Goal: Task Accomplishment & Management: Complete application form

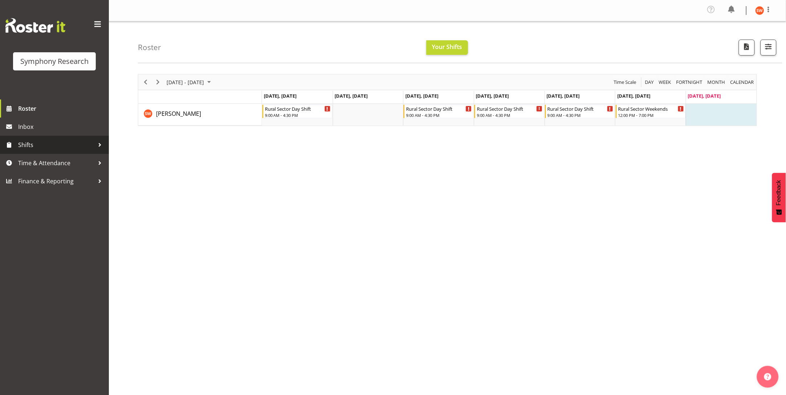
click at [26, 147] on span "Shifts" at bounding box center [56, 144] width 76 height 11
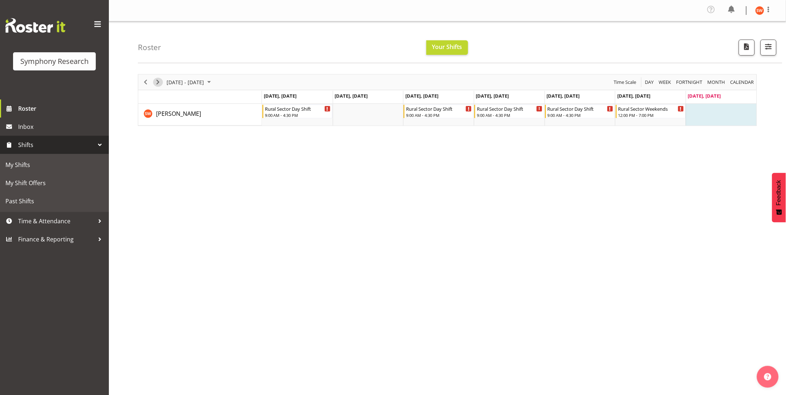
click at [158, 83] on span "Next" at bounding box center [157, 82] width 9 height 9
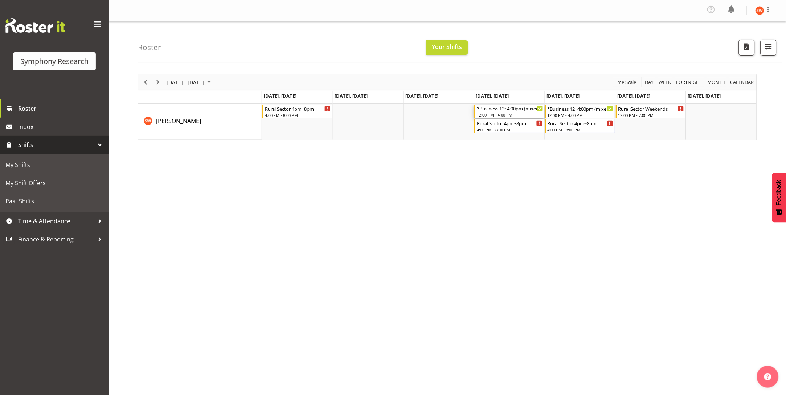
click at [539, 112] on div "*Business 12~4:00pm (mixed shift start times) 12:00 PM - 4:00 PM" at bounding box center [509, 111] width 70 height 14
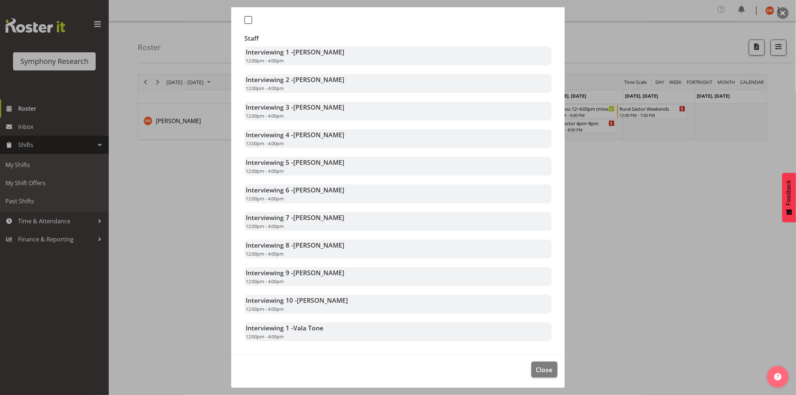
scroll to position [164, 0]
click at [544, 371] on button "Close" at bounding box center [545, 369] width 26 height 16
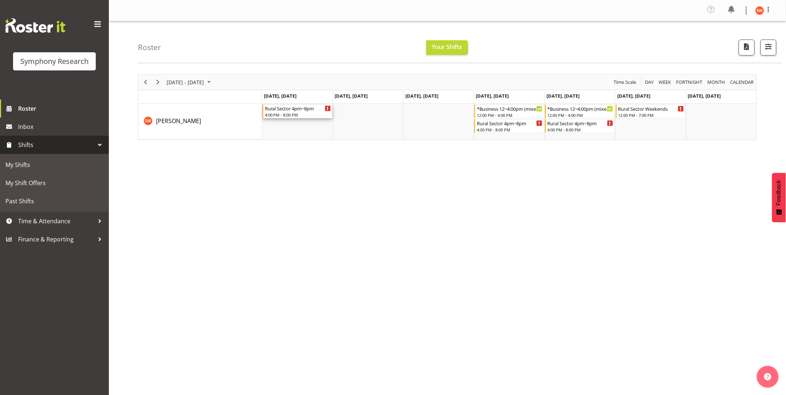
click at [326, 110] on div "Timeline Week of September 14, 2025" at bounding box center [327, 108] width 5 height 5
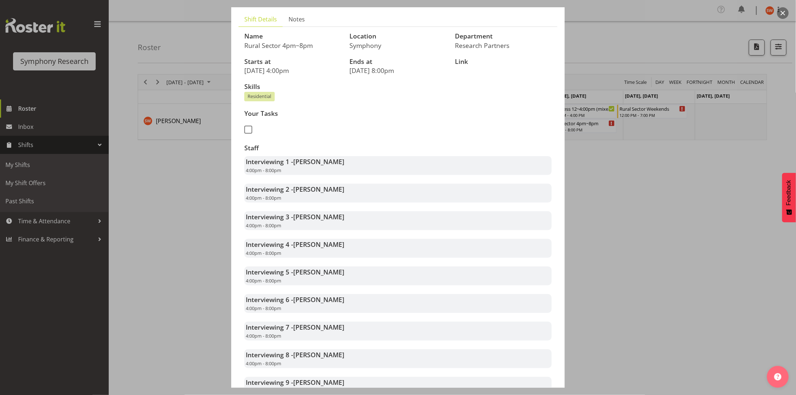
scroll to position [0, 0]
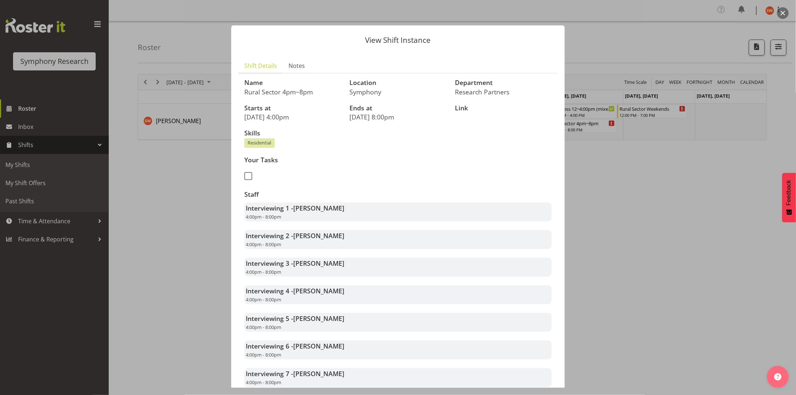
click at [222, 200] on div at bounding box center [398, 197] width 796 height 395
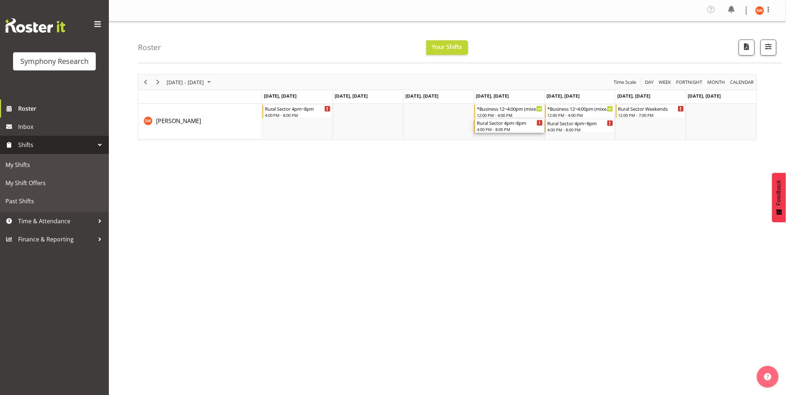
click at [540, 124] on icon "Timeline Week of September 14, 2025" at bounding box center [539, 123] width 1 height 4
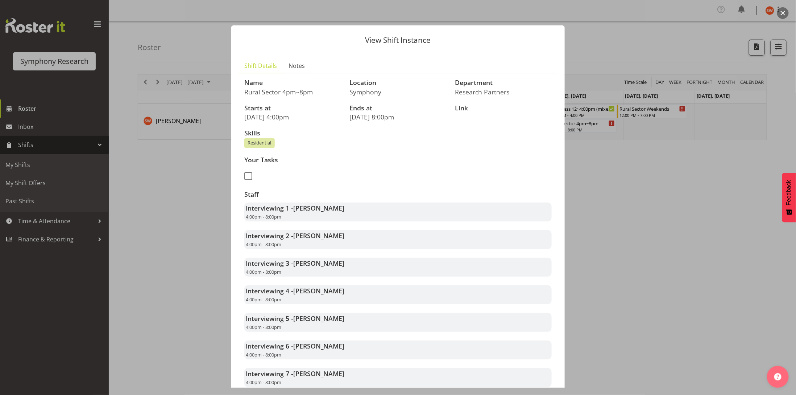
click at [624, 196] on div at bounding box center [398, 197] width 796 height 395
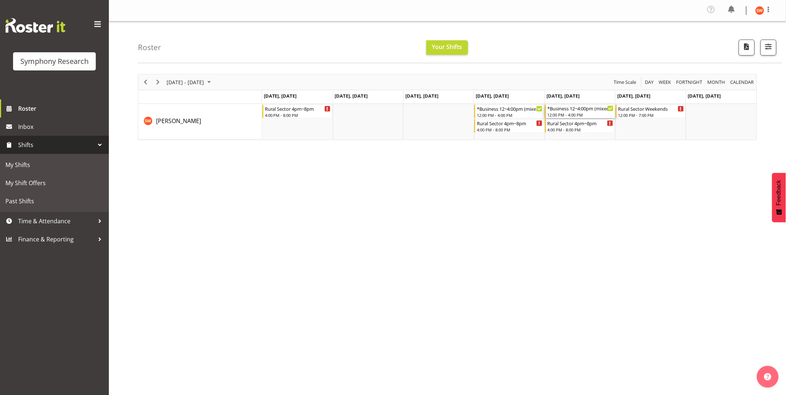
click at [608, 108] on icon "Timeline Week of September 14, 2025" at bounding box center [610, 109] width 4 height 4
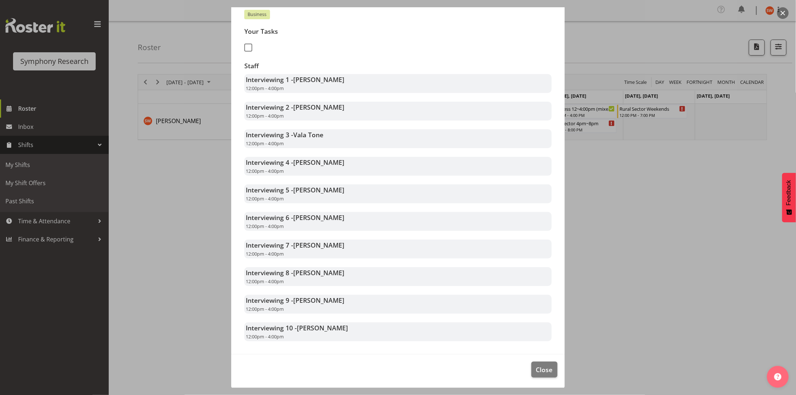
scroll to position [137, 0]
click at [628, 279] on div at bounding box center [398, 197] width 796 height 395
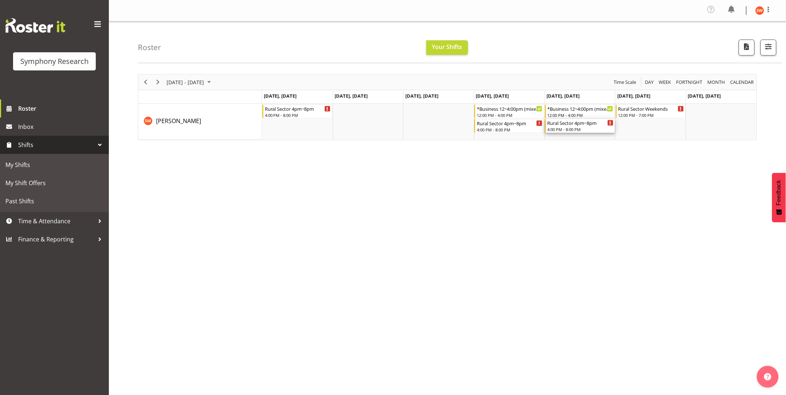
click at [611, 125] on div "Timeline Week of September 14, 2025" at bounding box center [610, 122] width 5 height 5
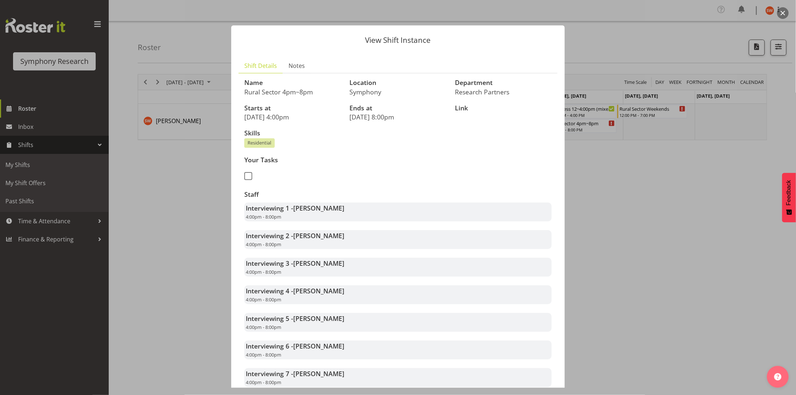
click at [559, 212] on div "View Shift Instance Shift Details Notes Name Rural Sector 4pm~8pm Location Symp…" at bounding box center [398, 197] width 348 height 380
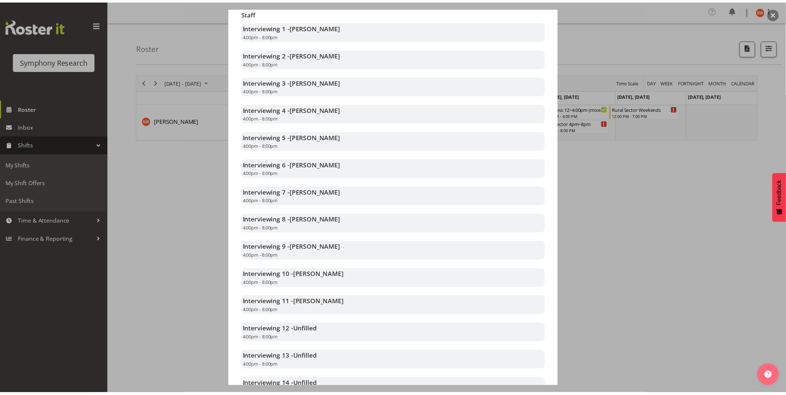
scroll to position [0, 0]
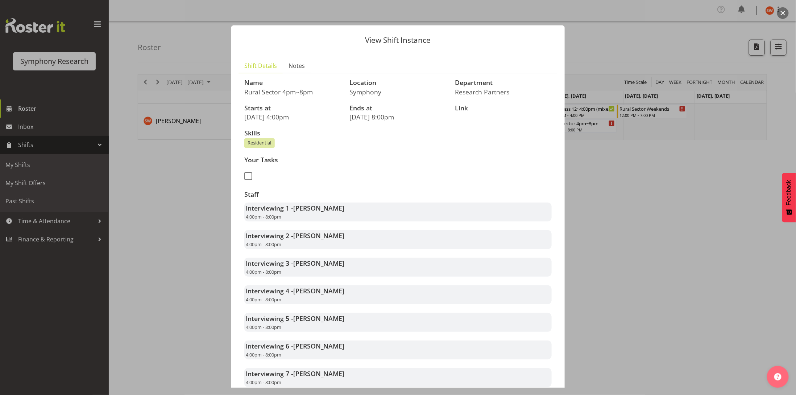
click at [631, 181] on div at bounding box center [398, 197] width 796 height 395
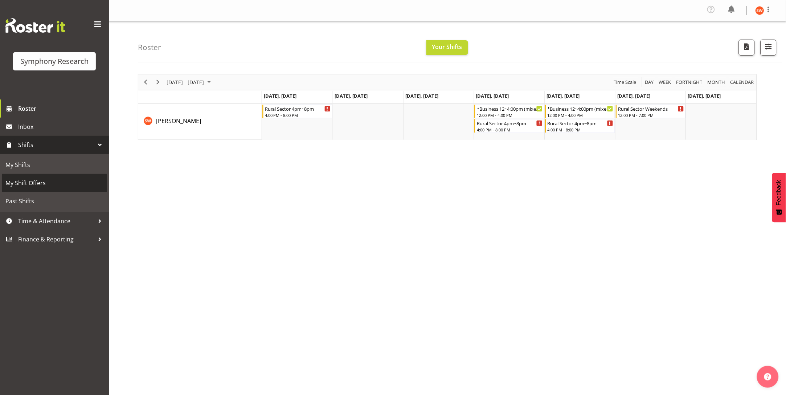
click at [16, 184] on span "My Shift Offers" at bounding box center [54, 182] width 98 height 11
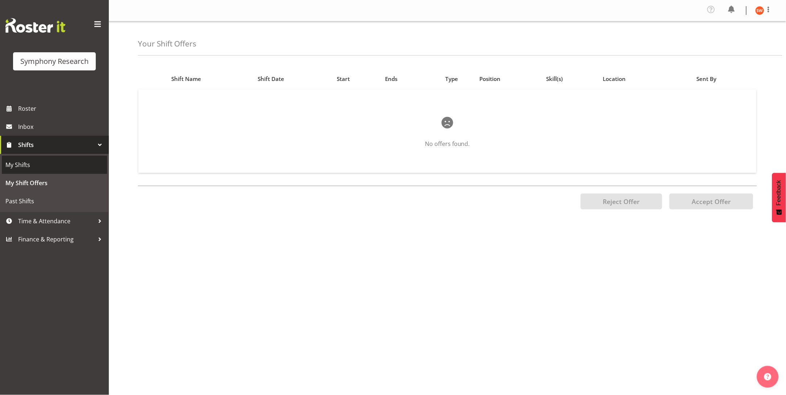
click at [21, 167] on span "My Shifts" at bounding box center [54, 164] width 98 height 11
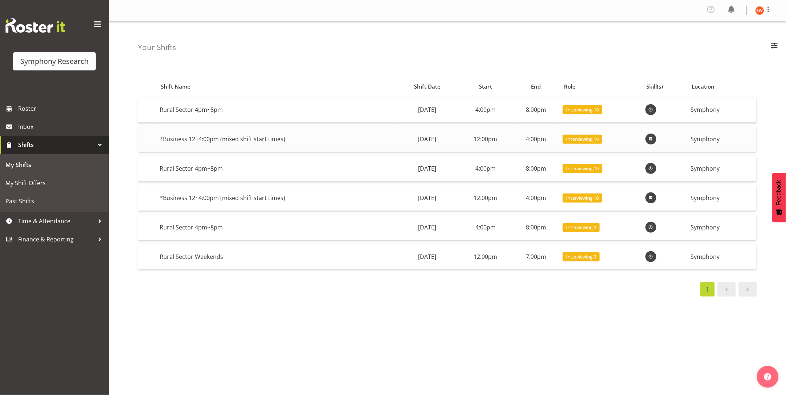
click at [260, 142] on td "*Business 12~4:00pm (mixed shift start times)" at bounding box center [276, 139] width 239 height 26
click at [67, 221] on span "Time & Attendance" at bounding box center [56, 220] width 76 height 11
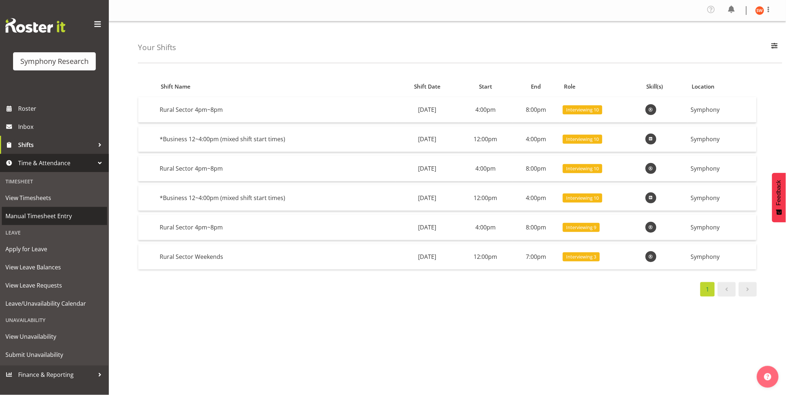
click at [41, 219] on span "Manual Timesheet Entry" at bounding box center [54, 215] width 98 height 11
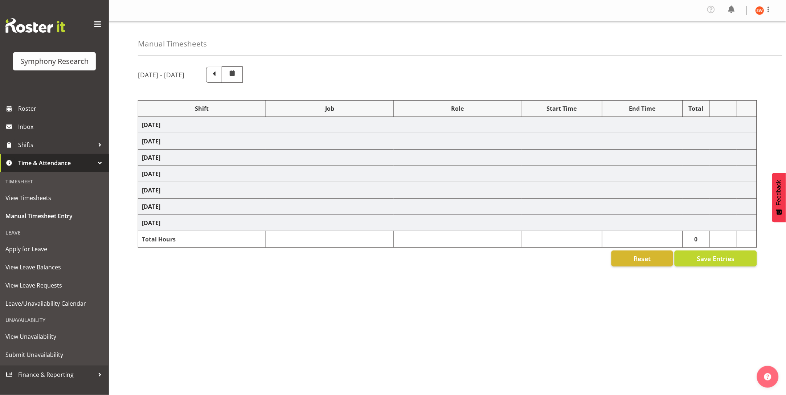
select select "81297"
select select "10587"
select select "47"
select select "81297"
select select "10587"
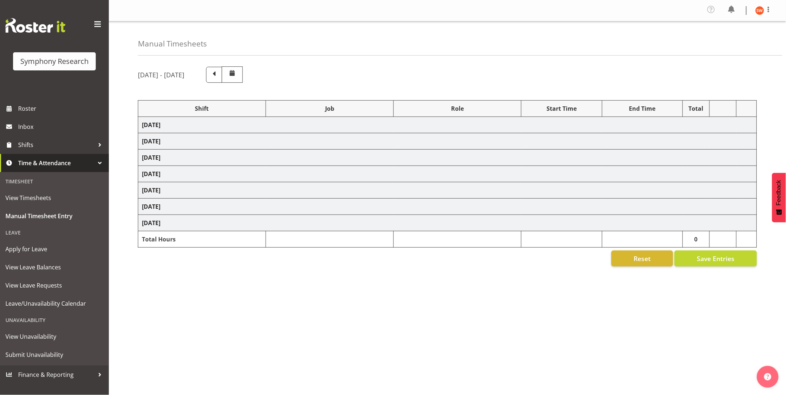
select select "47"
select select "81297"
select select "10587"
select select "47"
select select "81297"
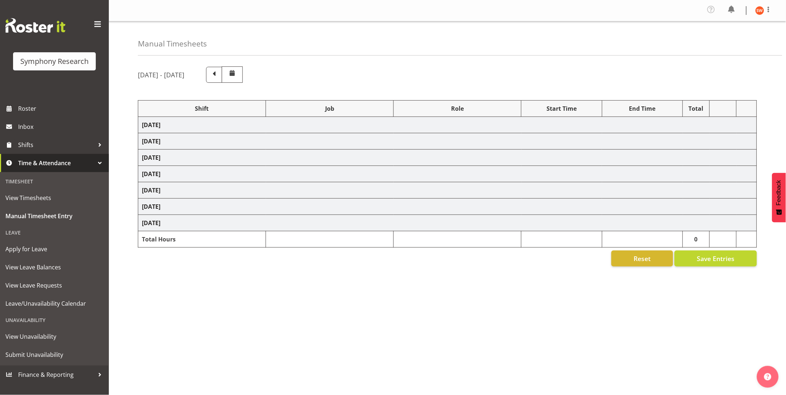
select select "10587"
select select "47"
select select "81299"
select select "10587"
select select "47"
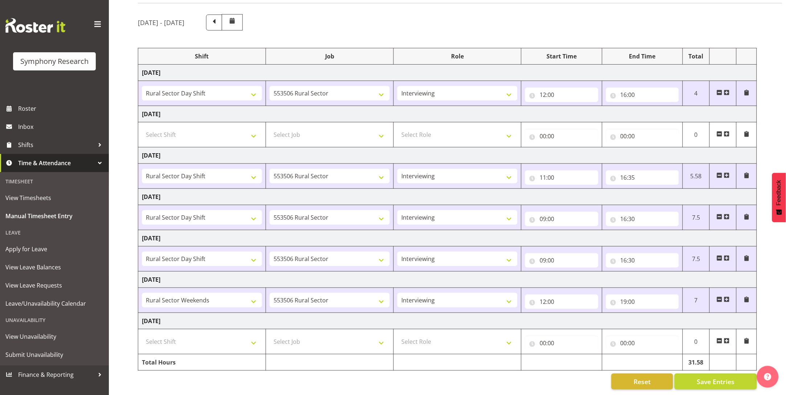
scroll to position [64, 0]
click at [13, 145] on span at bounding box center [9, 144] width 11 height 11
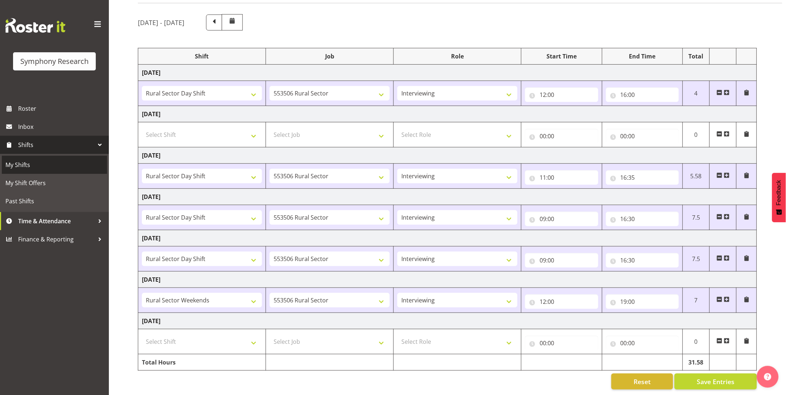
click at [24, 165] on span "My Shifts" at bounding box center [54, 164] width 98 height 11
